Goal: Information Seeking & Learning: Find specific fact

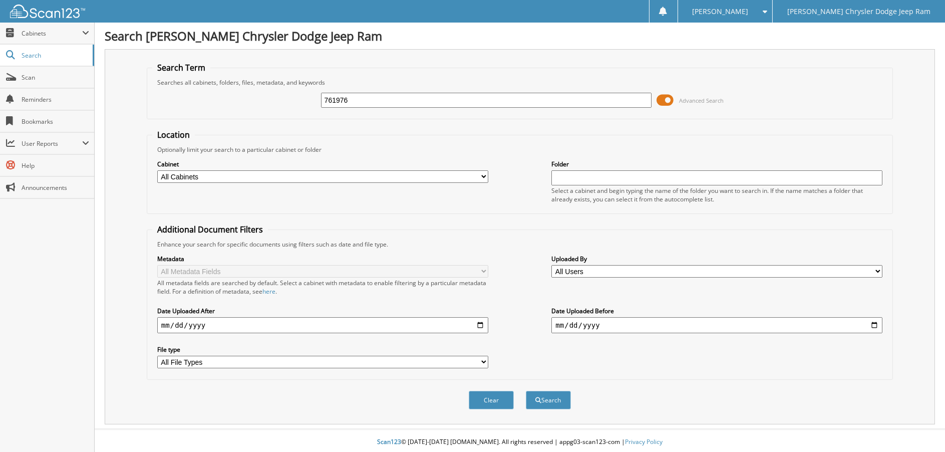
type input "761976"
click at [526, 391] on button "Search" at bounding box center [548, 400] width 45 height 19
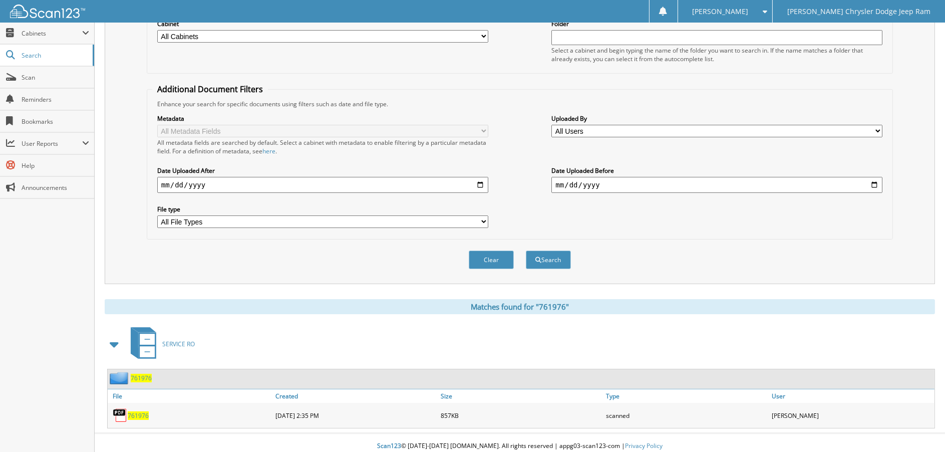
scroll to position [145, 0]
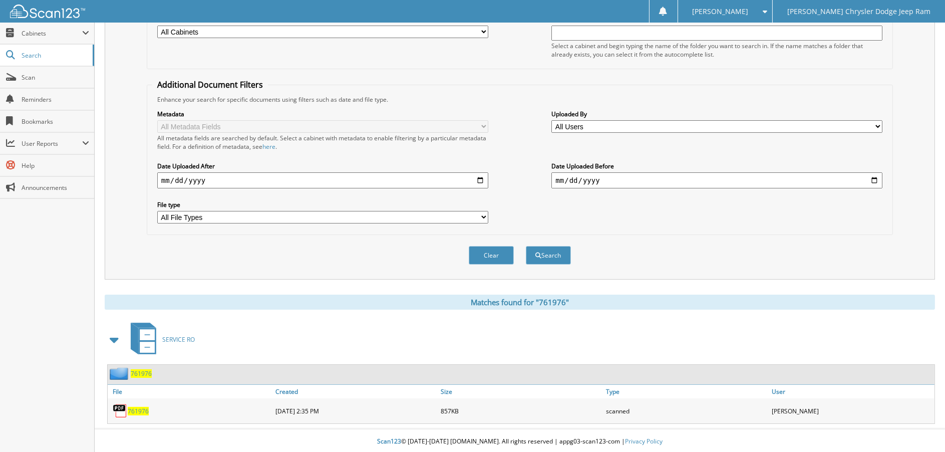
click at [140, 407] on span "761976" at bounding box center [138, 411] width 21 height 9
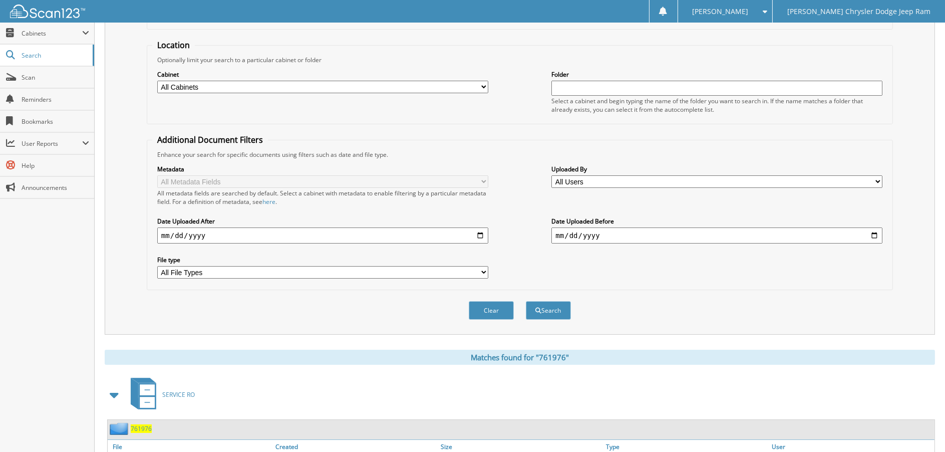
scroll to position [0, 0]
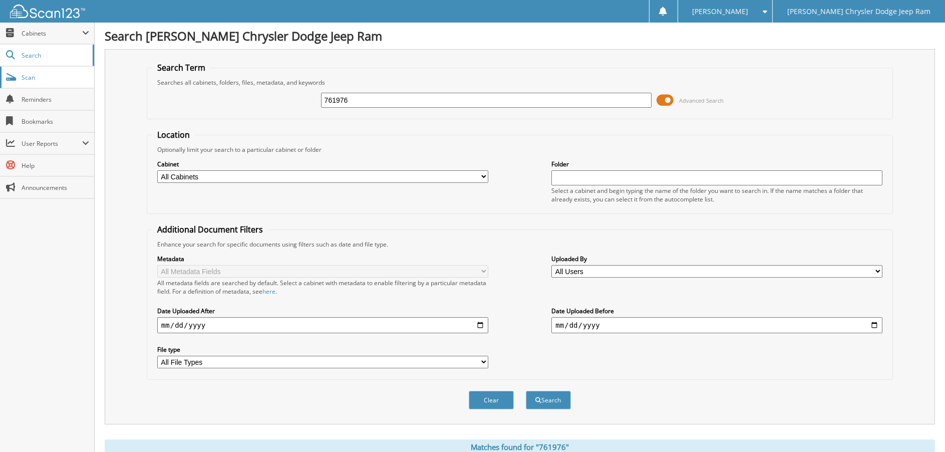
drag, startPoint x: 366, startPoint y: 101, endPoint x: 0, endPoint y: 88, distance: 365.7
click at [0, 88] on body "[PERSON_NAME] Settings Logout [PERSON_NAME] Chrysler Dodge Jeep Ram Close Cabin…" at bounding box center [472, 299] width 945 height 598
type input "758164"
click at [526, 391] on button "Search" at bounding box center [548, 400] width 45 height 19
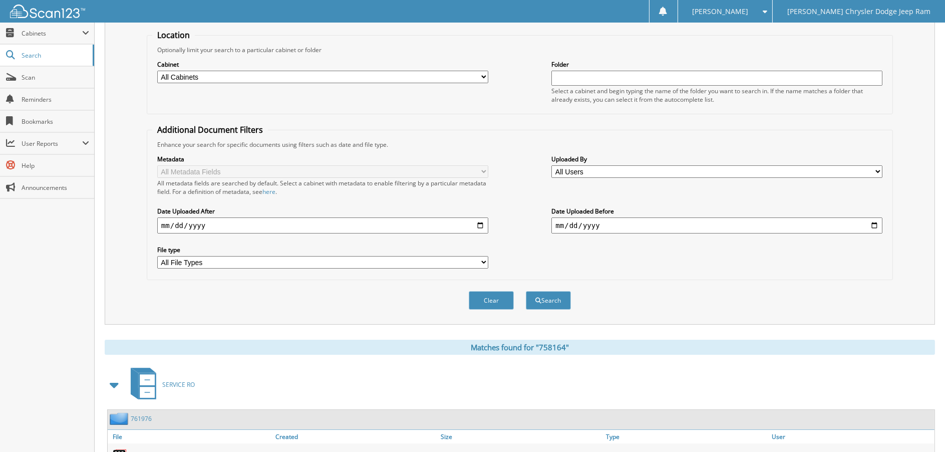
scroll to position [231, 0]
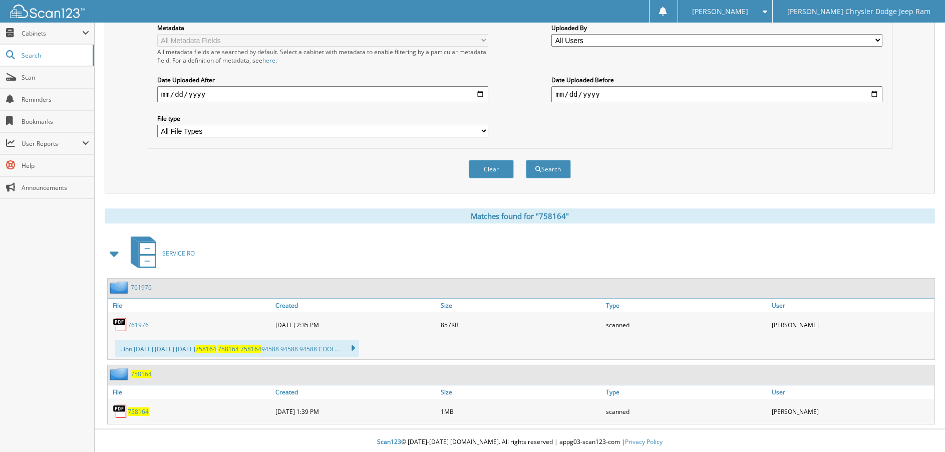
click at [139, 412] on span "758164" at bounding box center [138, 411] width 21 height 9
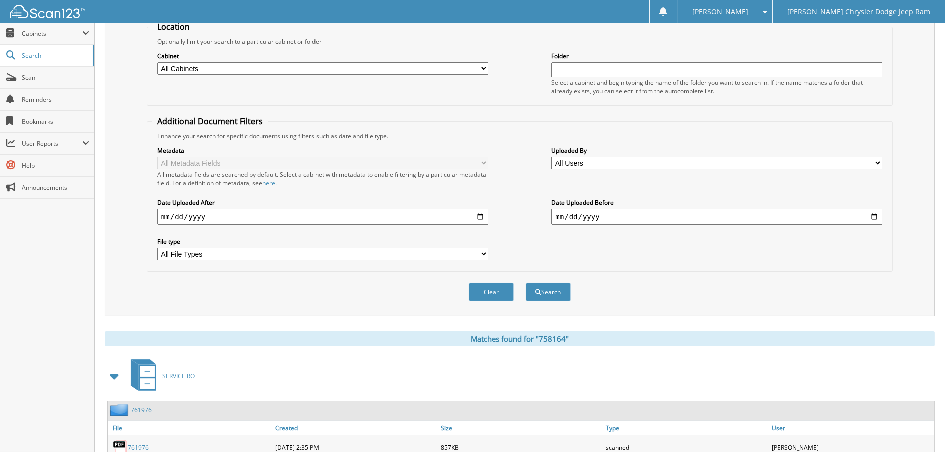
scroll to position [0, 0]
